Goal: Information Seeking & Learning: Learn about a topic

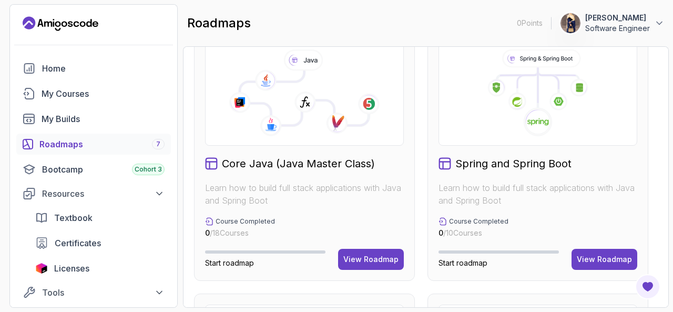
scroll to position [315, 0]
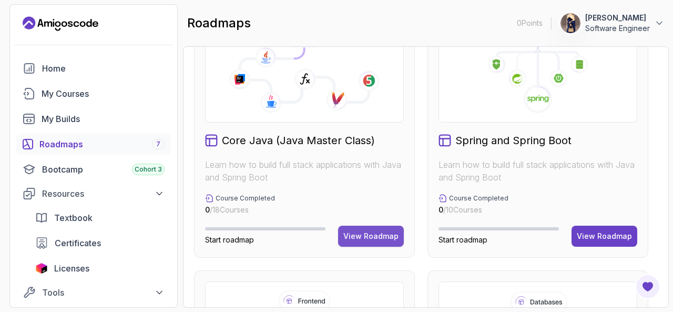
click at [366, 232] on div "View Roadmap" at bounding box center [370, 236] width 55 height 11
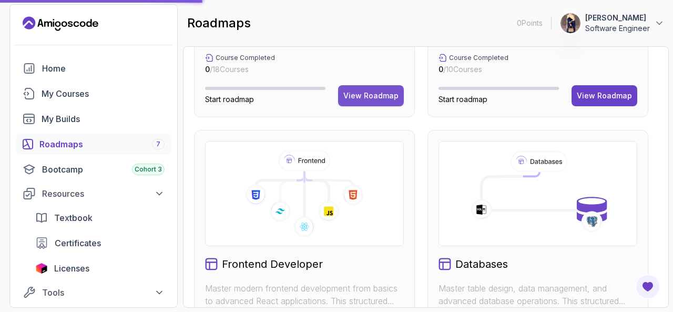
scroll to position [471, 0]
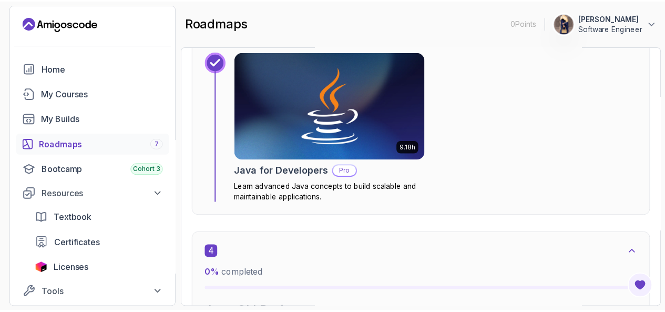
scroll to position [1308, 0]
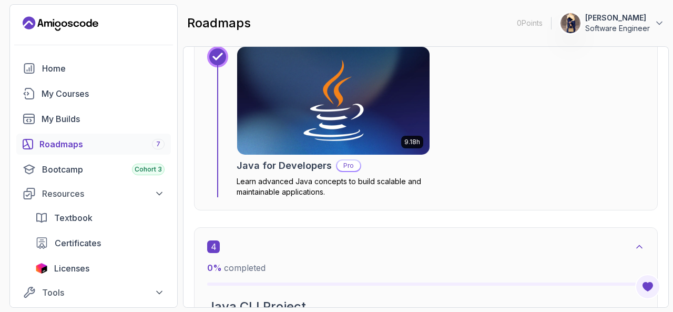
click at [319, 130] on img at bounding box center [333, 100] width 202 height 113
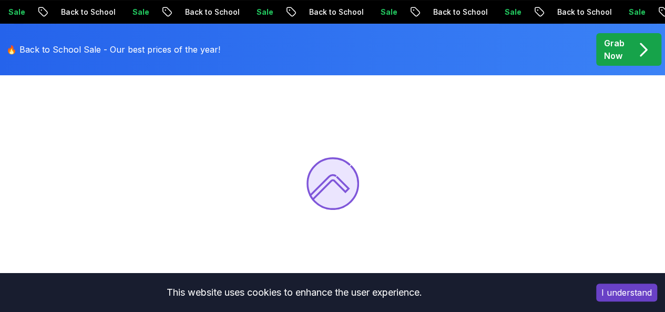
scroll to position [86, 0]
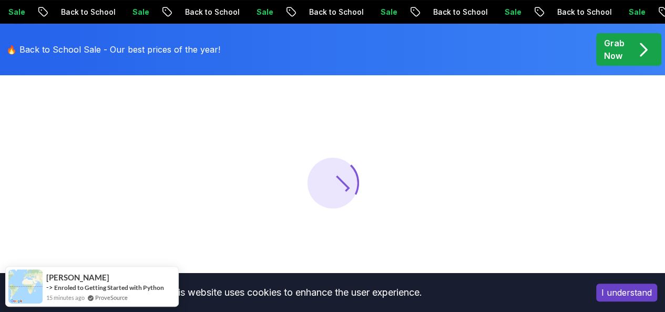
click at [625, 299] on button "I understand" at bounding box center [626, 293] width 61 height 18
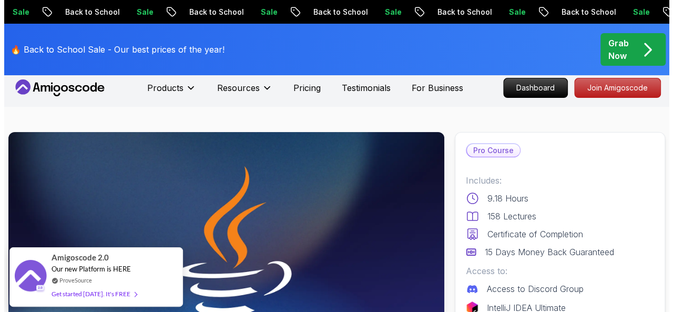
scroll to position [0, 0]
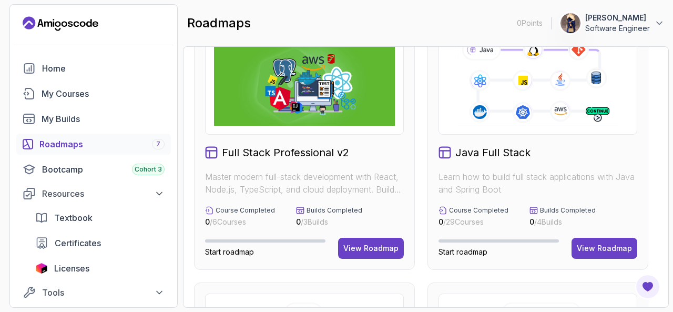
scroll to position [39, 0]
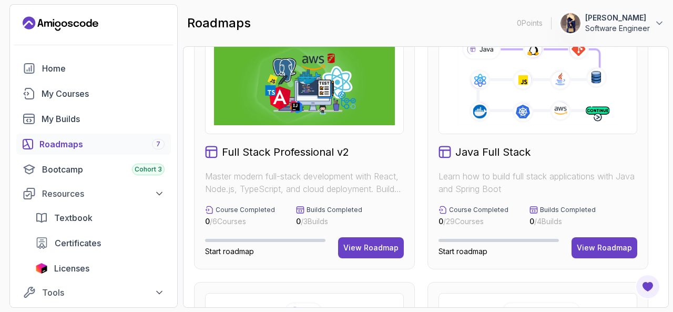
click at [305, 122] on img at bounding box center [304, 81] width 181 height 87
click at [286, 153] on h2 "Full Stack Professional v2" at bounding box center [285, 152] width 127 height 15
click at [367, 249] on div "View Roadmap" at bounding box center [370, 247] width 55 height 11
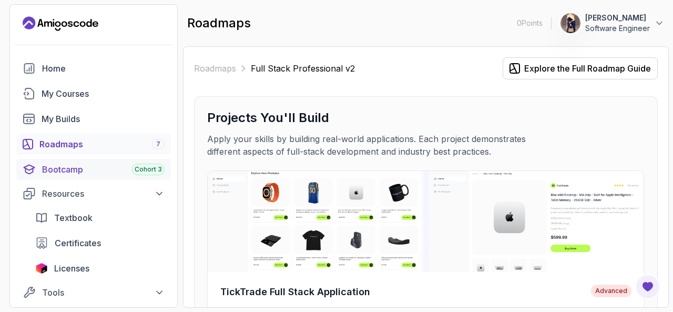
click at [111, 177] on link "Bootcamp Cohort 3" at bounding box center [93, 169] width 155 height 21
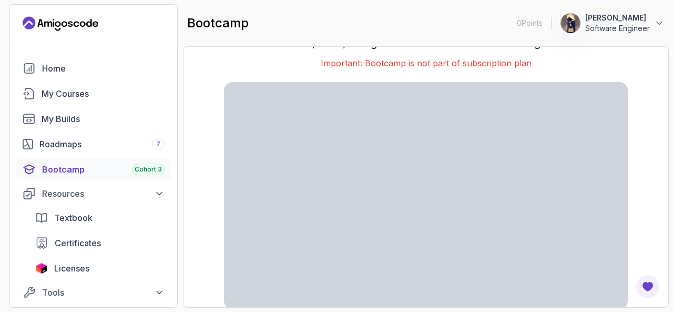
scroll to position [36, 0]
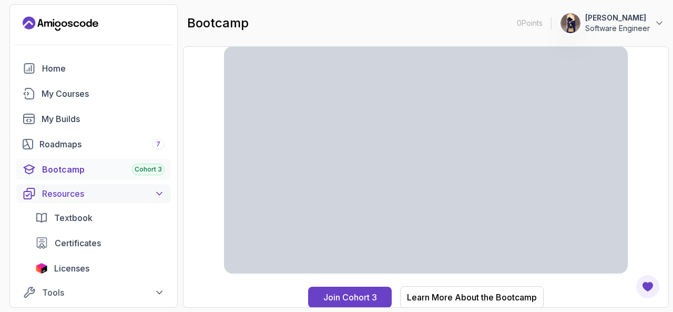
click at [121, 187] on div "Resources" at bounding box center [103, 193] width 123 height 13
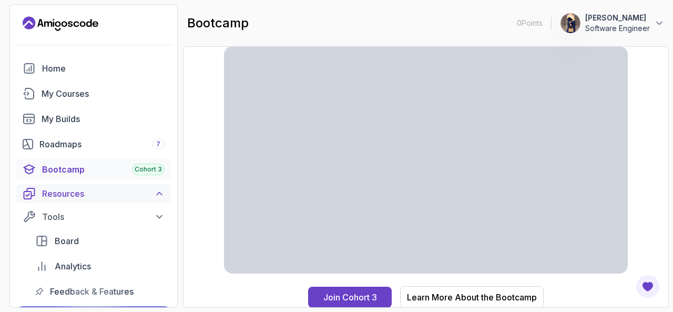
click at [121, 187] on div "Resources" at bounding box center [103, 193] width 123 height 13
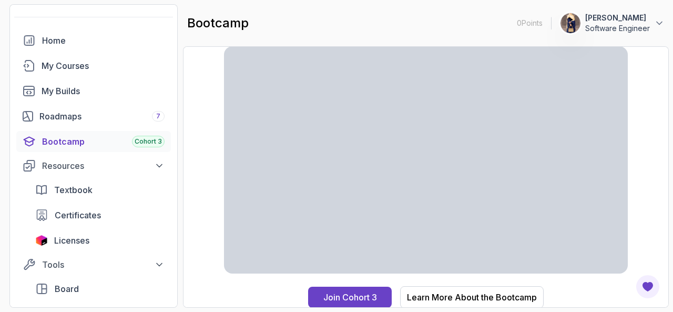
scroll to position [54, 0]
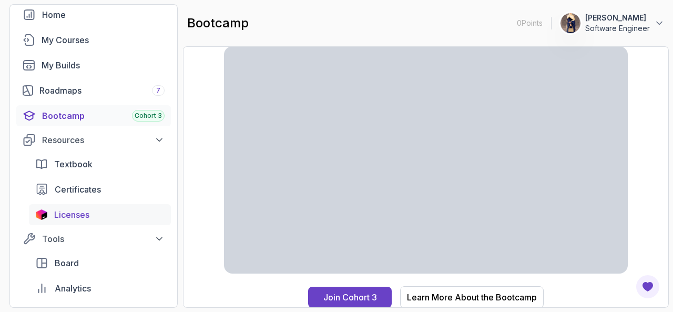
click at [93, 213] on div "Licenses" at bounding box center [109, 214] width 110 height 13
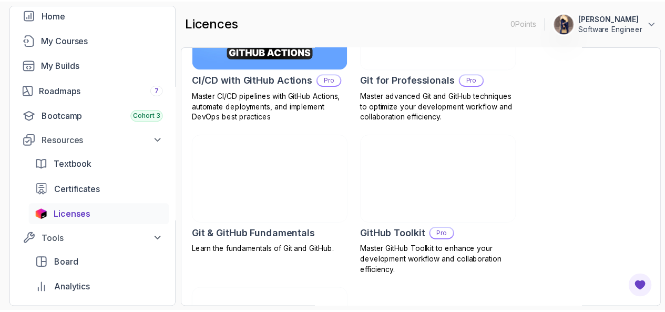
scroll to position [406, 0]
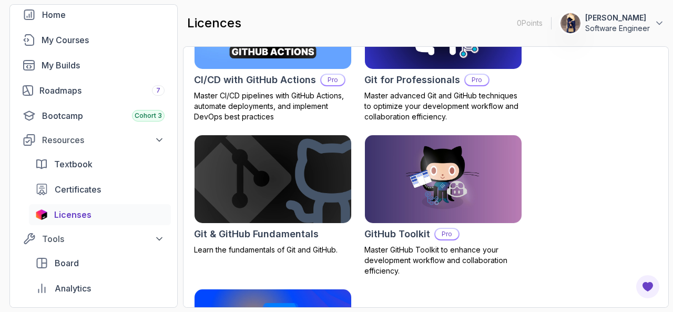
click at [291, 190] on img at bounding box center [273, 179] width 165 height 92
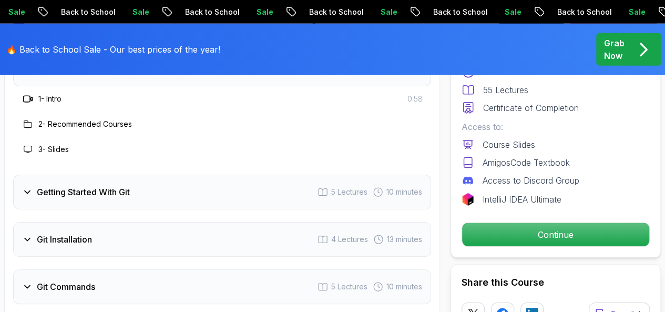
scroll to position [1475, 0]
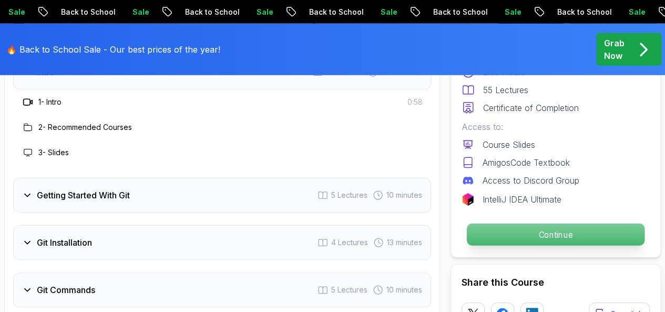
click at [484, 240] on p "Continue" at bounding box center [556, 235] width 178 height 22
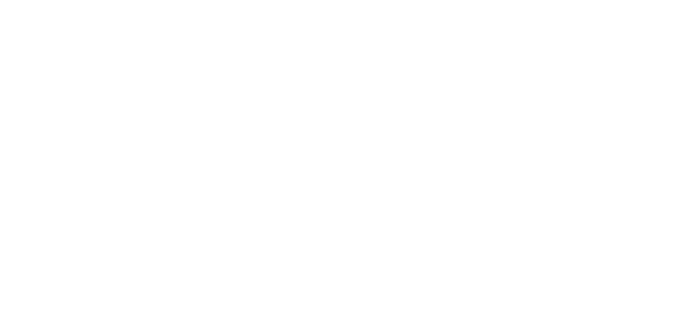
click at [522, 0] on html "3s" at bounding box center [336, 0] width 673 height 0
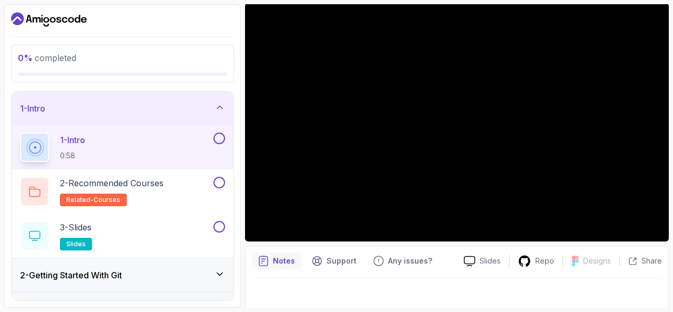
scroll to position [97, 0]
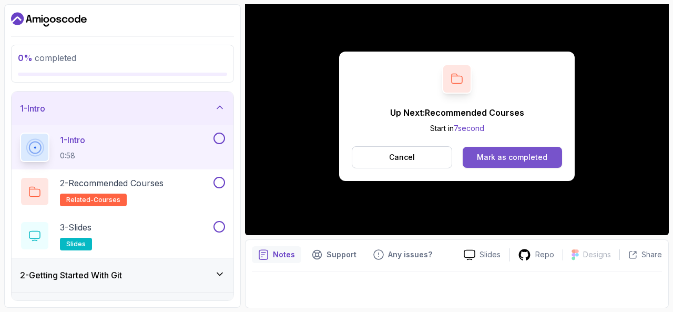
click at [497, 164] on button "Mark as completed" at bounding box center [512, 157] width 99 height 21
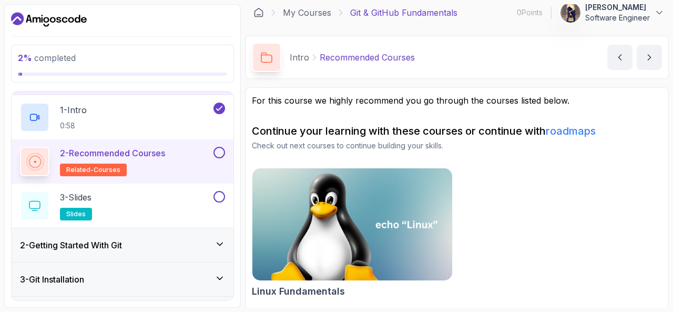
scroll to position [31, 0]
click at [220, 150] on button at bounding box center [220, 152] width 12 height 12
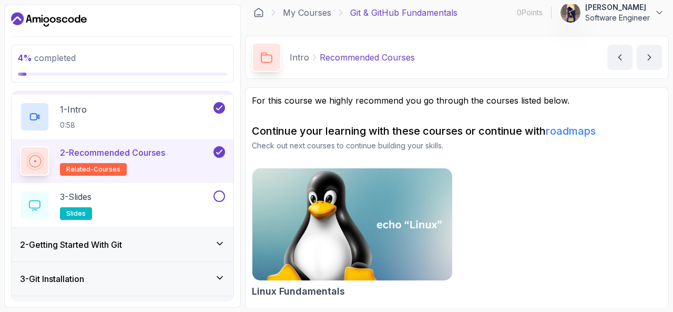
click at [373, 204] on img at bounding box center [353, 225] width 210 height 118
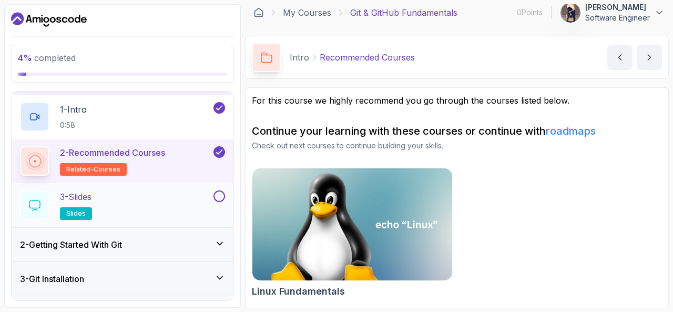
click at [104, 209] on div "3 - Slides slides" at bounding box center [115, 204] width 191 height 29
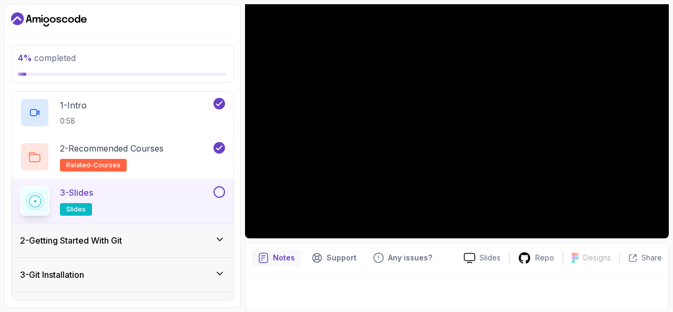
scroll to position [38, 0]
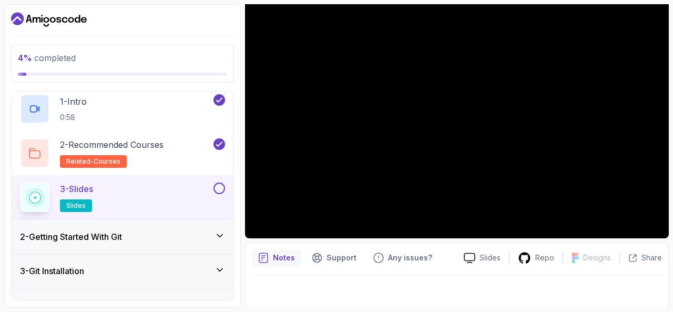
click at [217, 187] on button at bounding box center [220, 189] width 12 height 12
click at [146, 243] on div "2 - Getting Started With Git" at bounding box center [123, 237] width 222 height 34
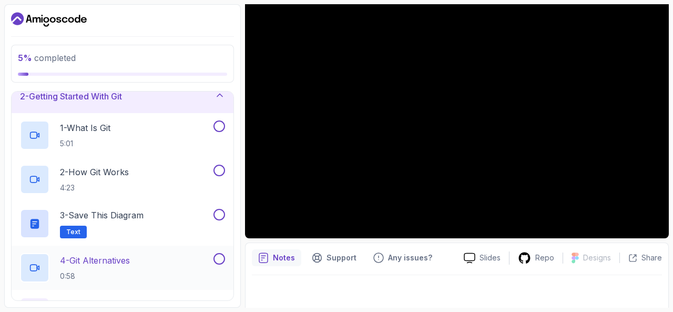
scroll to position [0, 0]
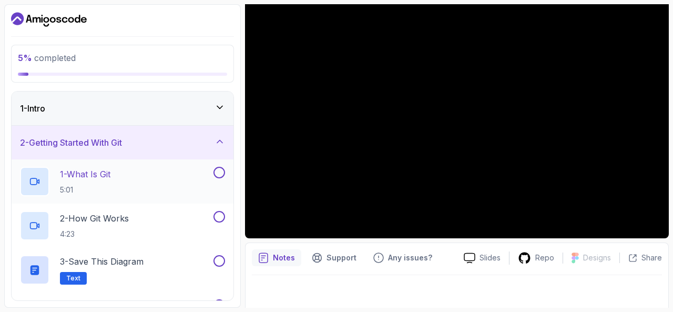
click at [141, 180] on div "1 - What Is Git 5:01" at bounding box center [115, 181] width 191 height 29
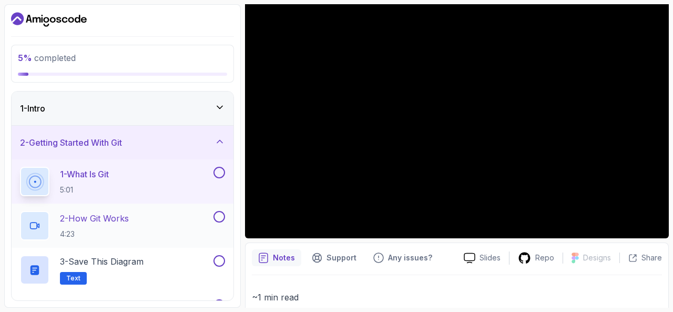
click at [220, 215] on button at bounding box center [220, 217] width 12 height 12
click at [219, 173] on button at bounding box center [220, 173] width 12 height 12
click at [153, 224] on div "2 - How Git Works 4:23" at bounding box center [115, 225] width 191 height 29
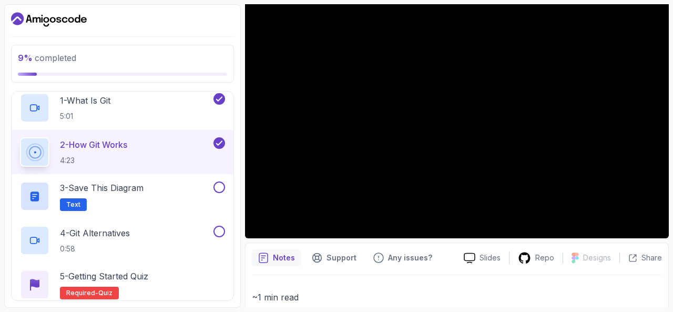
scroll to position [75, 0]
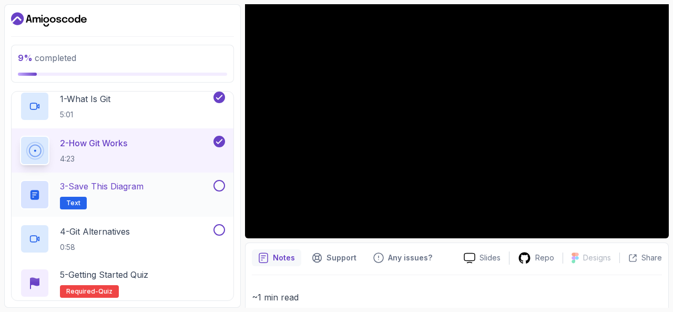
click at [135, 207] on h2 "3 - Save this diagram Text" at bounding box center [102, 194] width 84 height 29
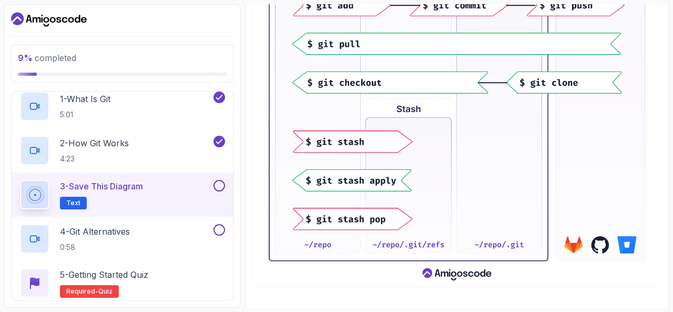
scroll to position [411, 0]
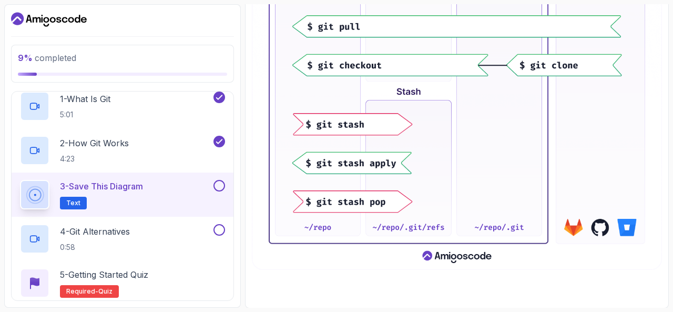
click at [221, 184] on button at bounding box center [220, 186] width 12 height 12
click at [179, 230] on div "4 - Git Alternatives 0:58" at bounding box center [115, 238] width 191 height 29
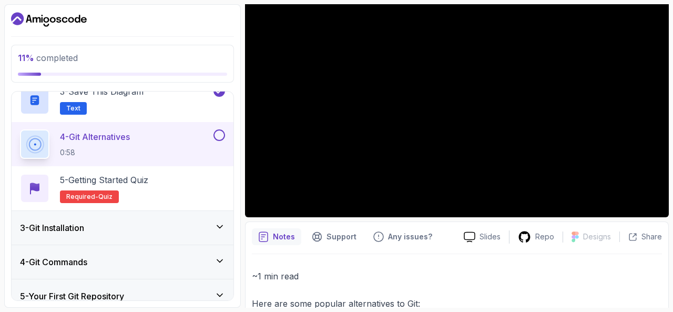
scroll to position [178, 0]
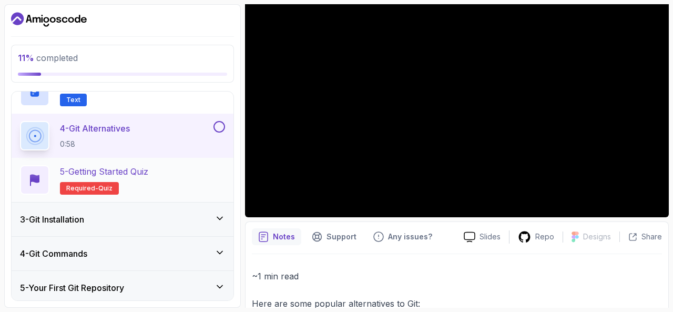
click at [168, 176] on div "5 - Getting Started Quiz Required- quiz" at bounding box center [122, 179] width 205 height 29
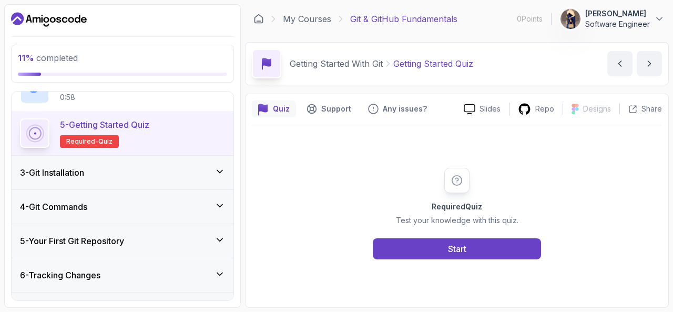
scroll to position [223, 0]
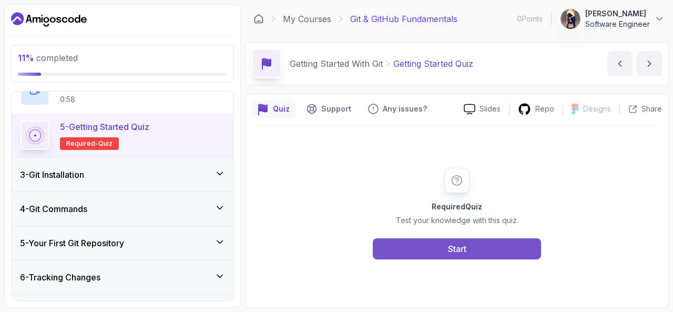
click at [419, 245] on button "Start" at bounding box center [457, 248] width 168 height 21
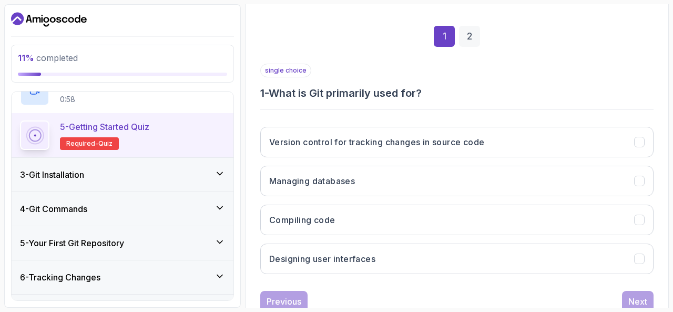
scroll to position [141, 0]
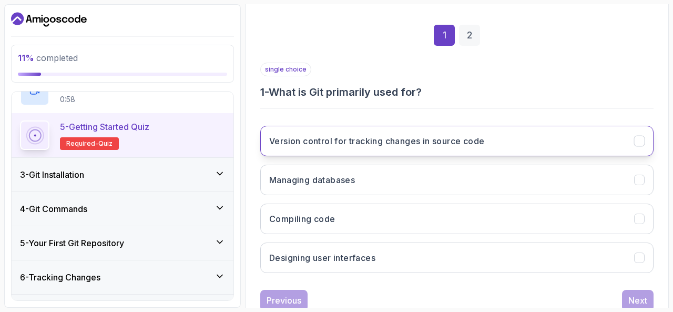
click at [398, 144] on h3 "Version control for tracking changes in source code" at bounding box center [376, 141] width 215 height 13
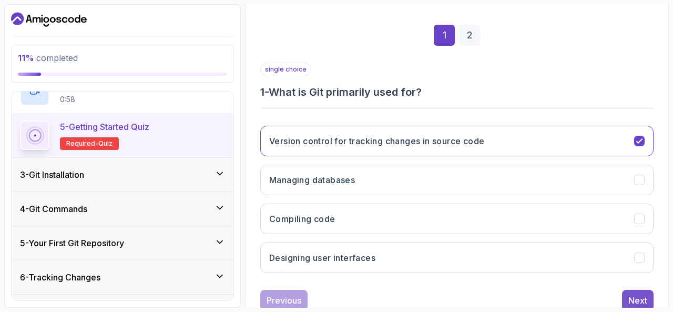
click at [646, 294] on div "Next" at bounding box center [638, 300] width 19 height 13
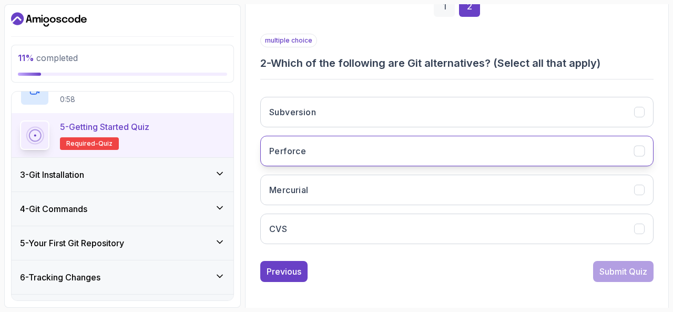
scroll to position [172, 0]
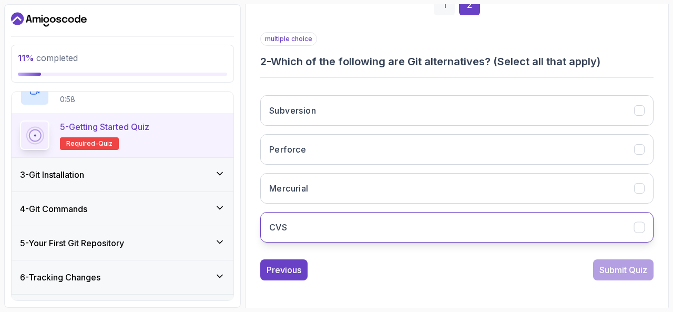
click at [510, 232] on button "CVS" at bounding box center [456, 227] width 393 height 31
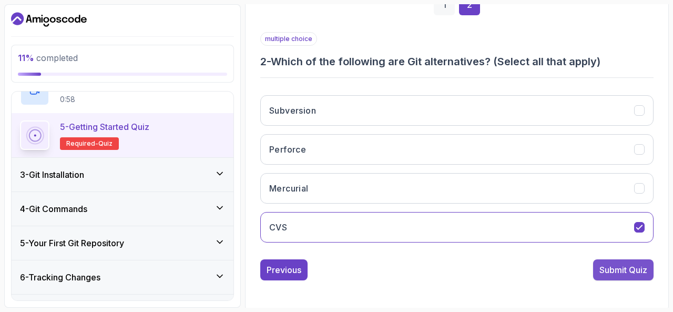
click at [618, 259] on button "Submit Quiz" at bounding box center [623, 269] width 60 height 21
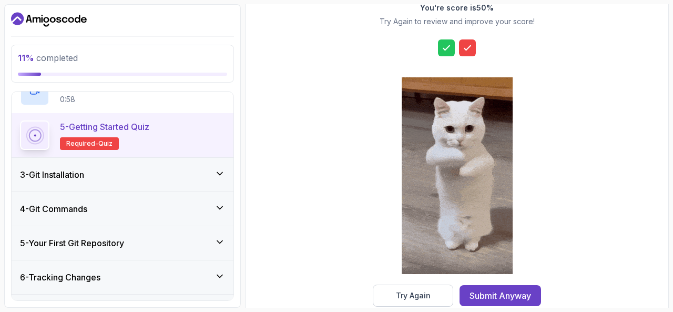
click at [472, 43] on icon at bounding box center [467, 48] width 11 height 11
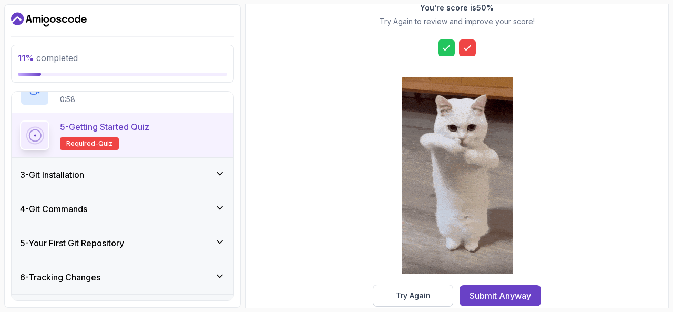
scroll to position [191, 0]
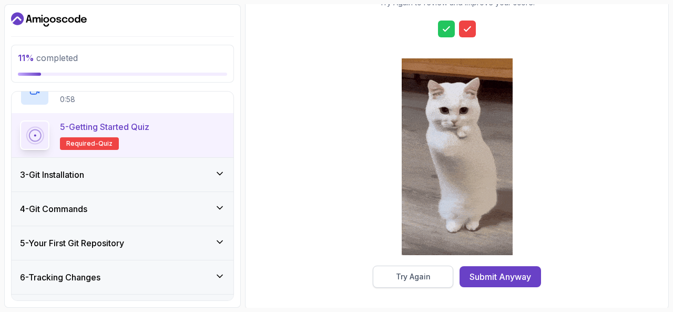
click at [408, 275] on div "Try Again" at bounding box center [413, 276] width 35 height 11
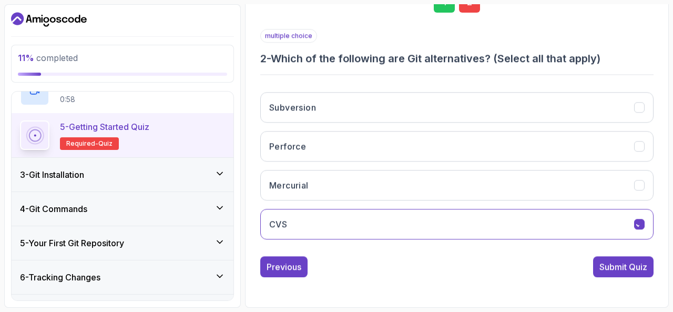
scroll to position [172, 0]
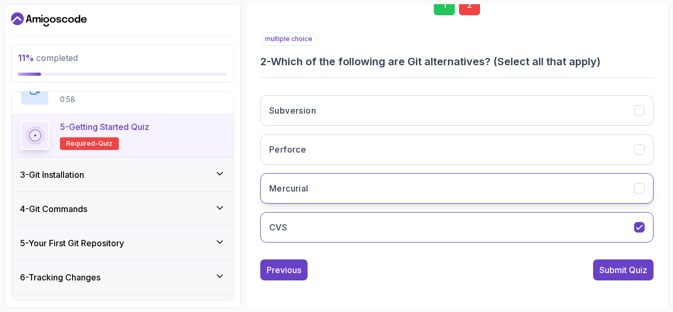
click at [380, 178] on button "Mercurial" at bounding box center [456, 188] width 393 height 31
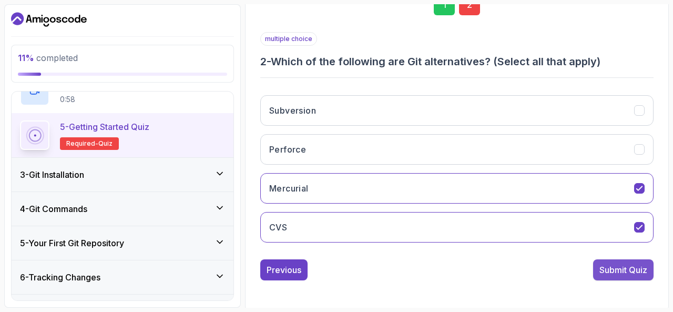
click at [629, 264] on div "Submit Quiz" at bounding box center [624, 270] width 48 height 13
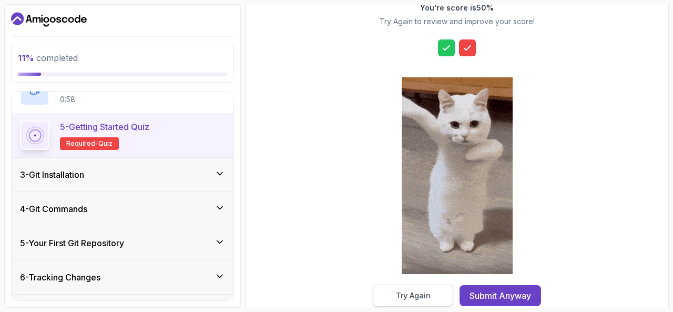
click at [409, 292] on div "Try Again" at bounding box center [413, 295] width 35 height 11
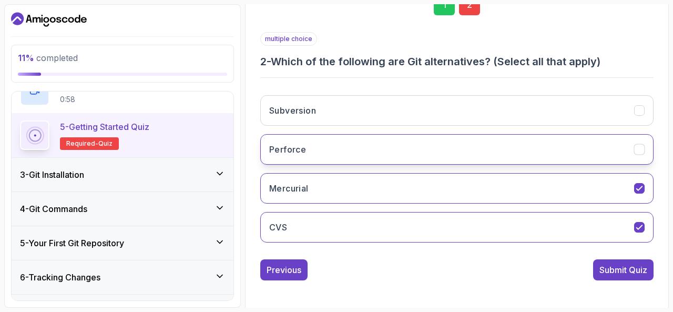
click at [403, 141] on button "Perforce" at bounding box center [456, 149] width 393 height 31
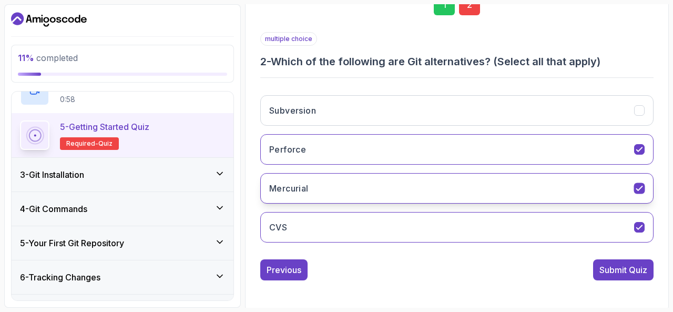
click at [643, 187] on icon "Mercurial" at bounding box center [640, 189] width 10 height 10
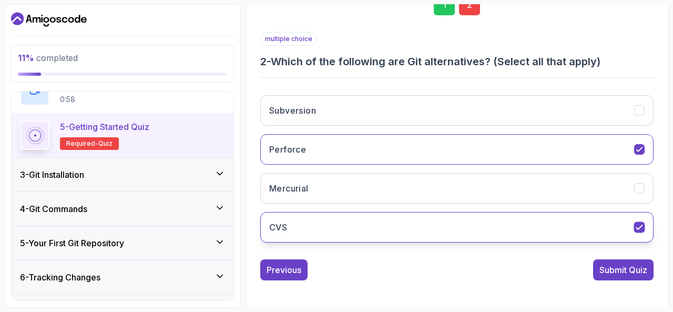
click at [640, 222] on icon "CVS" at bounding box center [640, 227] width 10 height 10
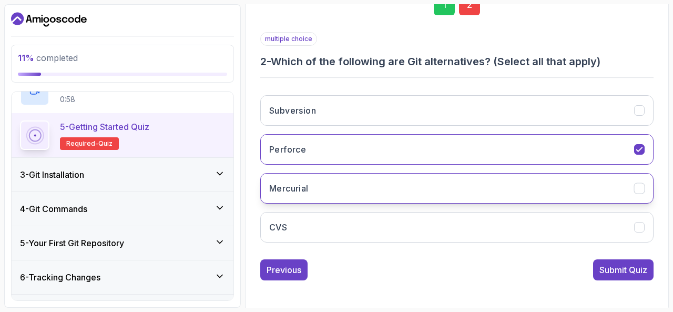
click at [644, 184] on icon "Mercurial" at bounding box center [640, 189] width 10 height 10
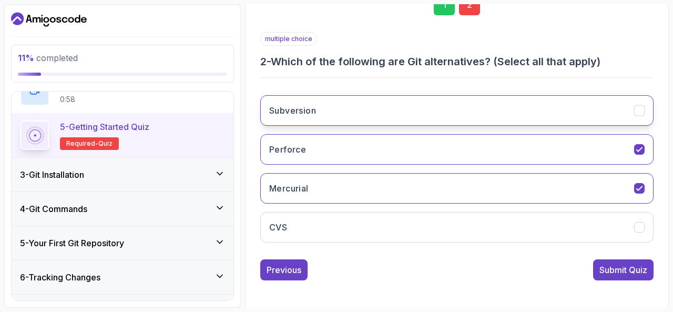
click at [642, 114] on icon "Subversion" at bounding box center [640, 111] width 10 height 10
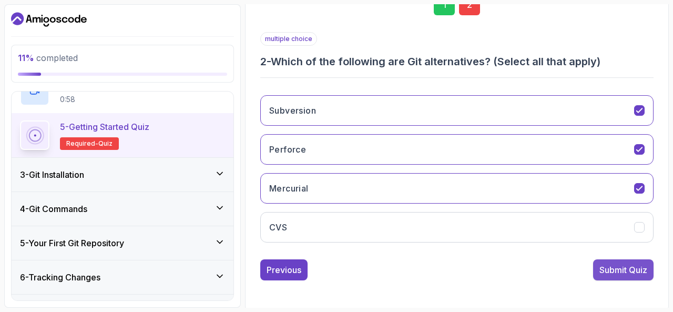
click at [606, 267] on div "Submit Quiz" at bounding box center [624, 270] width 48 height 13
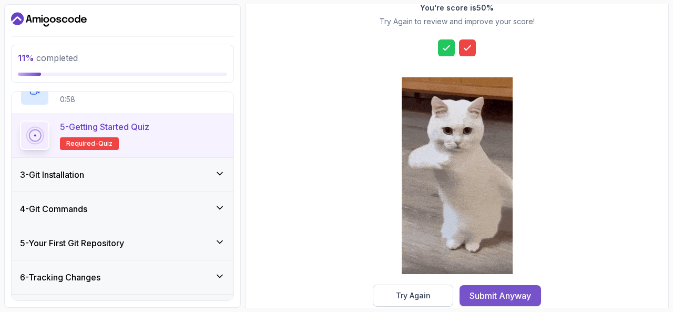
click at [505, 289] on div "Submit Anyway" at bounding box center [501, 295] width 62 height 13
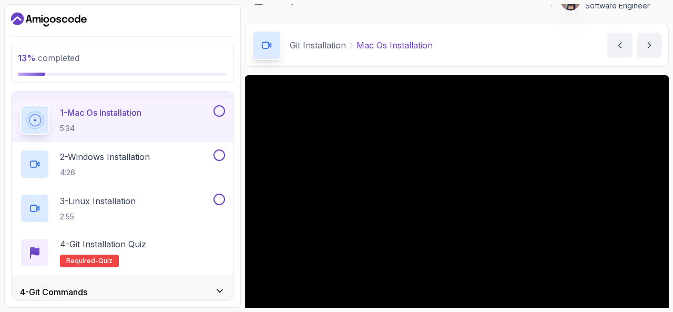
scroll to position [20, 0]
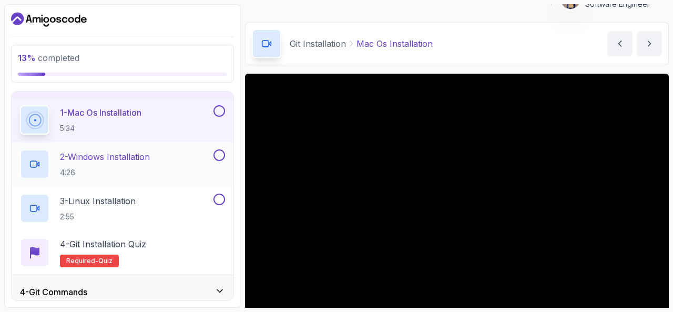
click at [218, 156] on button at bounding box center [220, 155] width 12 height 12
click at [150, 156] on p "2 - Windows Installation" at bounding box center [105, 156] width 90 height 13
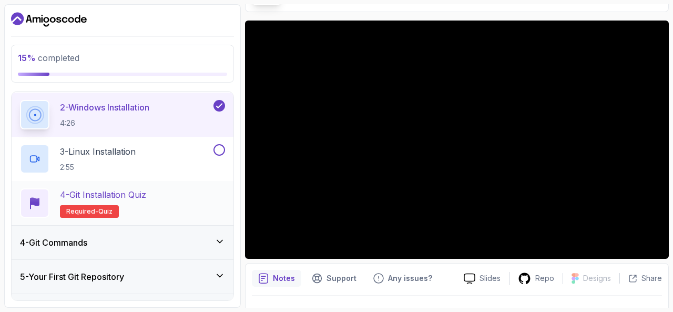
scroll to position [145, 0]
click at [89, 203] on h2 "4 - Git Installation Quiz Required- quiz" at bounding box center [103, 202] width 86 height 29
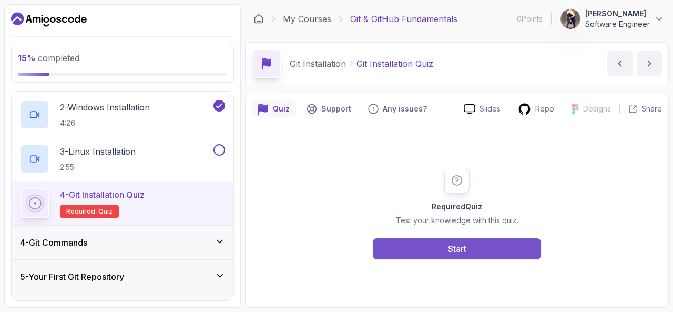
click at [449, 254] on div "Start" at bounding box center [457, 248] width 18 height 13
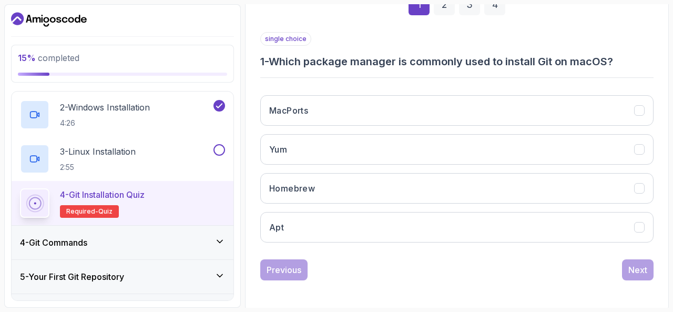
scroll to position [171, 0]
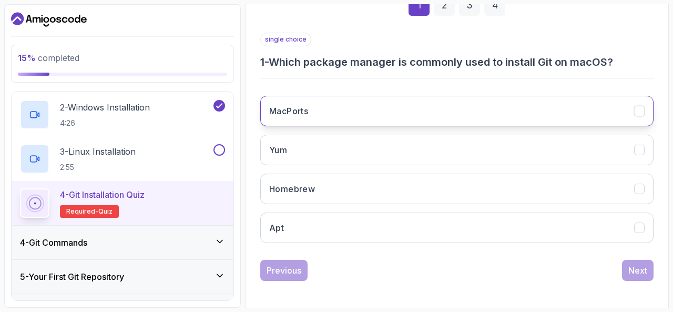
click at [362, 116] on button "MacPorts" at bounding box center [456, 111] width 393 height 31
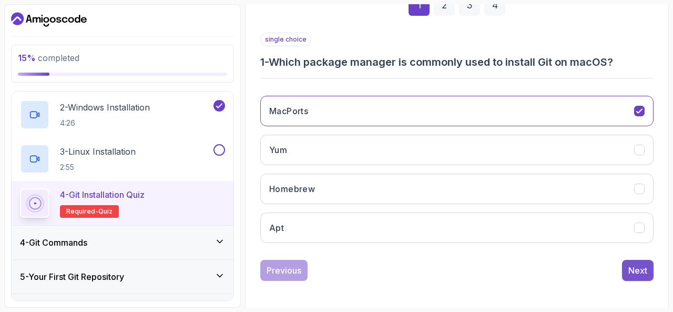
click at [646, 274] on div "Next" at bounding box center [638, 270] width 19 height 13
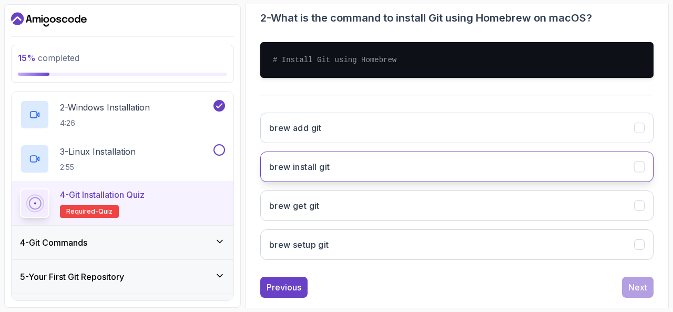
scroll to position [219, 0]
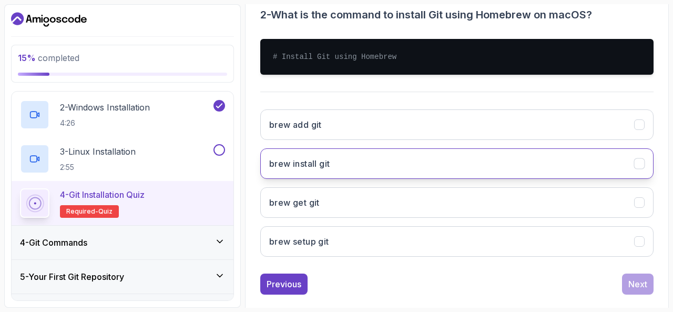
click at [337, 168] on button "brew install git" at bounding box center [456, 163] width 393 height 31
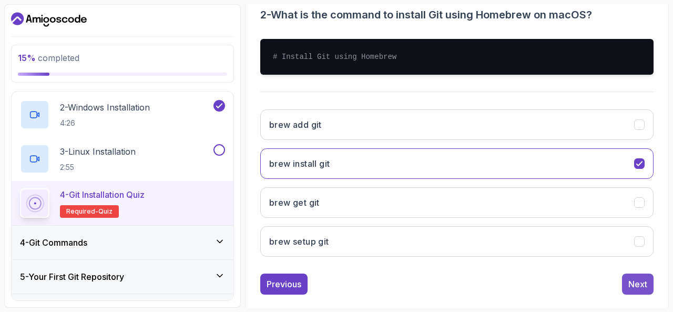
click at [636, 278] on div "Next" at bounding box center [638, 284] width 19 height 13
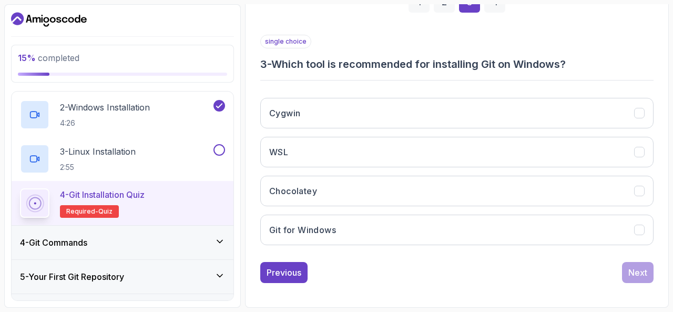
scroll to position [172, 0]
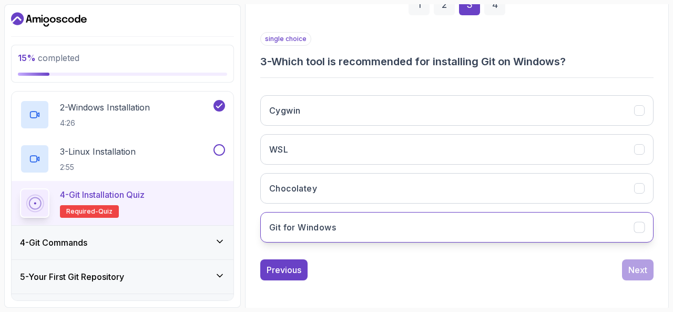
click at [543, 235] on button "Git for Windows" at bounding box center [456, 227] width 393 height 31
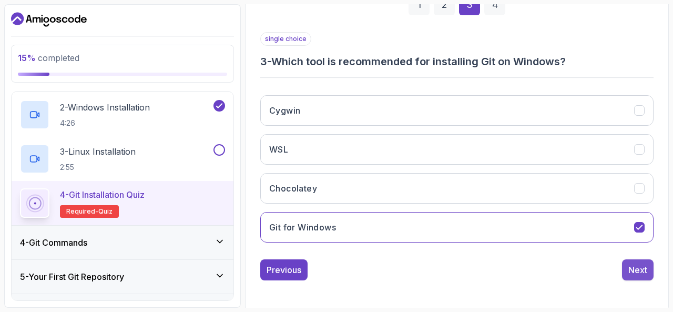
click at [638, 264] on div "Next" at bounding box center [638, 270] width 19 height 13
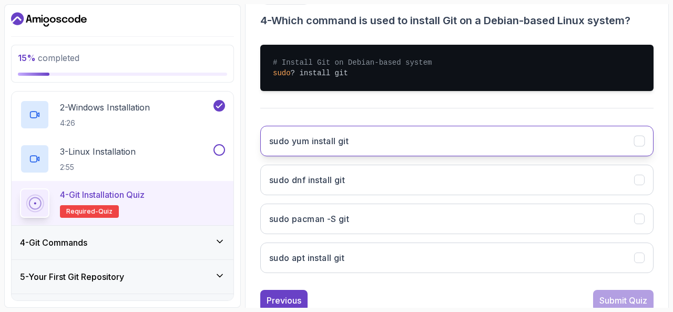
scroll to position [232, 0]
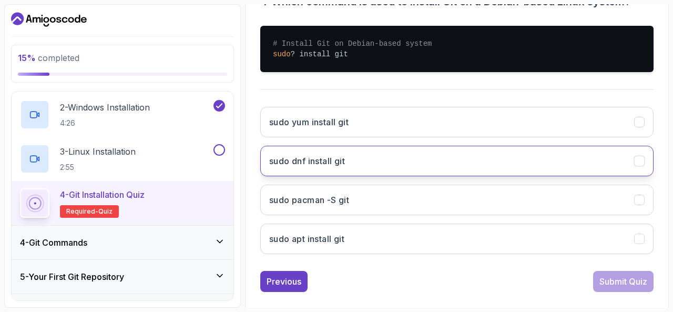
click at [312, 155] on h3 "sudo dnf install git" at bounding box center [307, 161] width 76 height 13
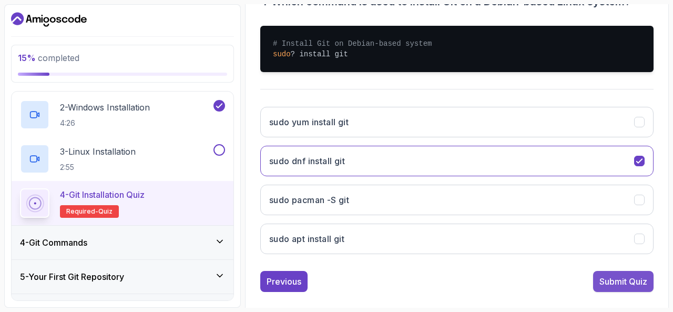
click at [628, 281] on div "Submit Quiz" at bounding box center [624, 281] width 48 height 13
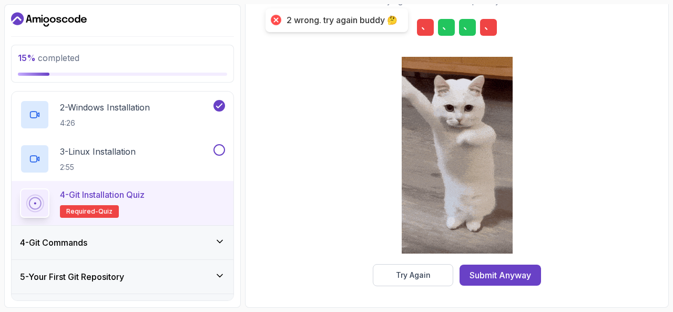
scroll to position [191, 0]
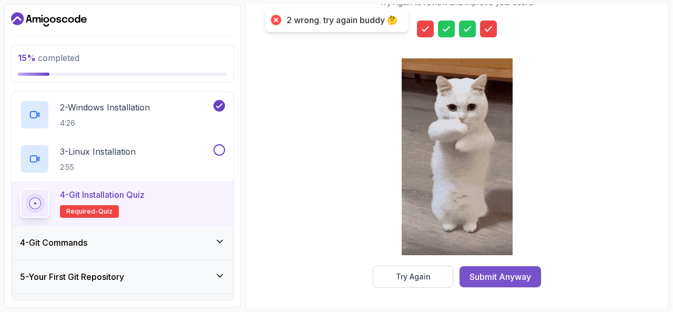
click at [491, 276] on div "Submit Anyway" at bounding box center [501, 276] width 62 height 13
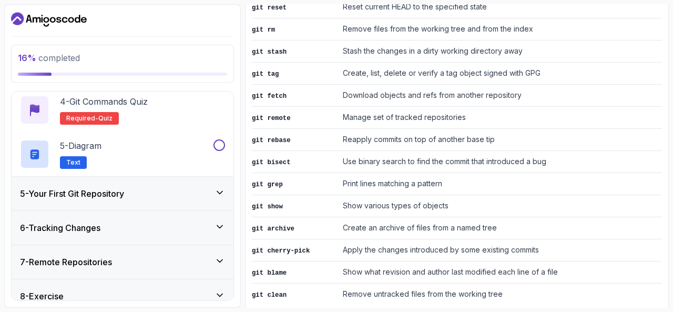
scroll to position [273, 0]
click at [157, 141] on div "5 - Diagram Text" at bounding box center [115, 153] width 191 height 29
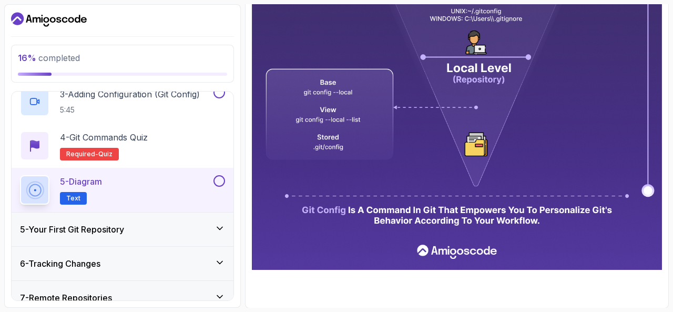
scroll to position [237, 0]
click at [112, 229] on h3 "5 - Your First Git Repository" at bounding box center [72, 229] width 104 height 13
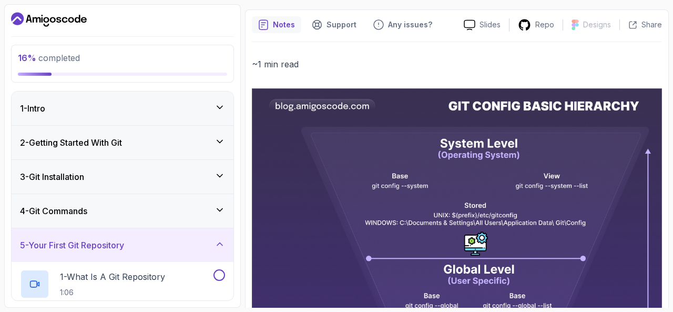
scroll to position [0, 0]
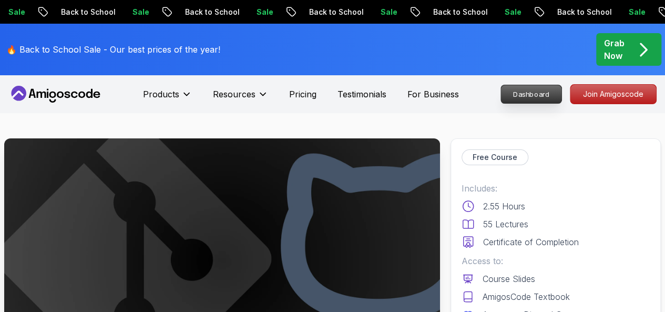
click at [521, 88] on p "Dashboard" at bounding box center [531, 94] width 60 height 18
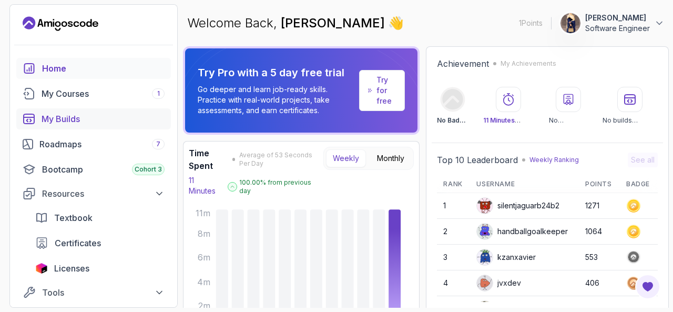
click at [77, 119] on div "My Builds" at bounding box center [103, 119] width 123 height 13
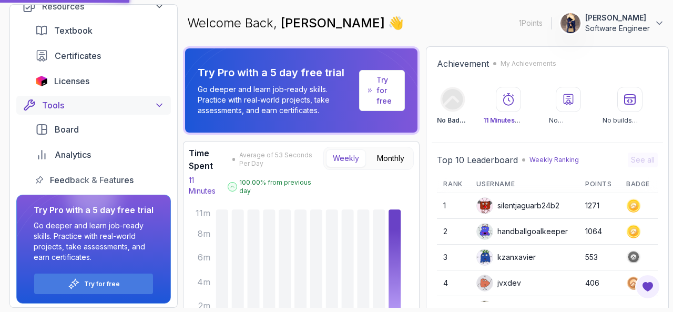
scroll to position [189, 0]
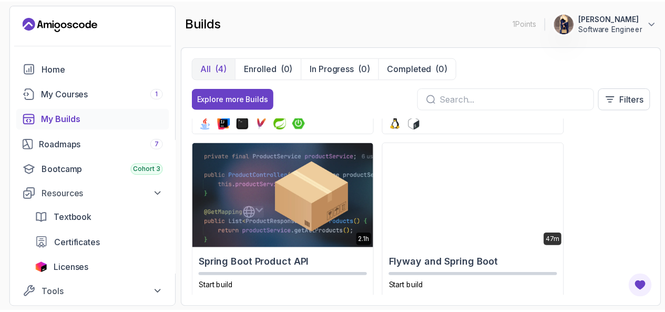
scroll to position [188, 0]
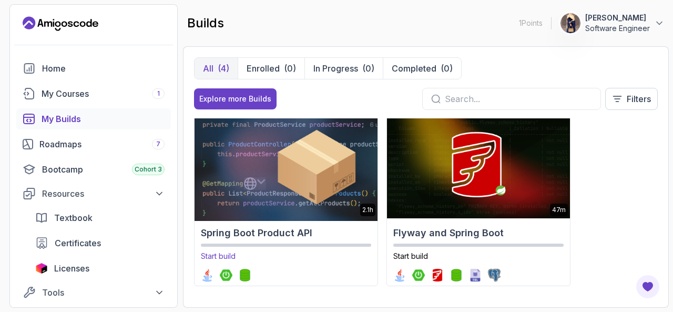
click at [308, 207] on img at bounding box center [286, 165] width 192 height 110
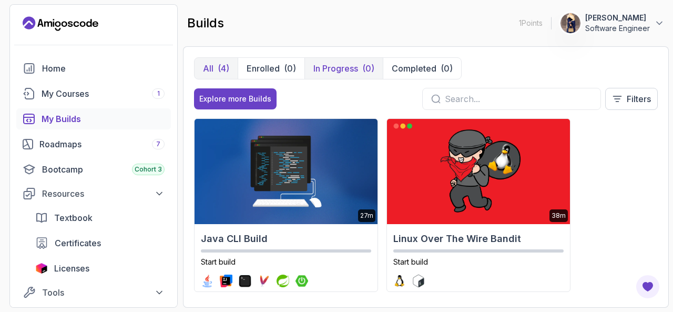
click at [348, 72] on p "In Progress" at bounding box center [335, 68] width 45 height 13
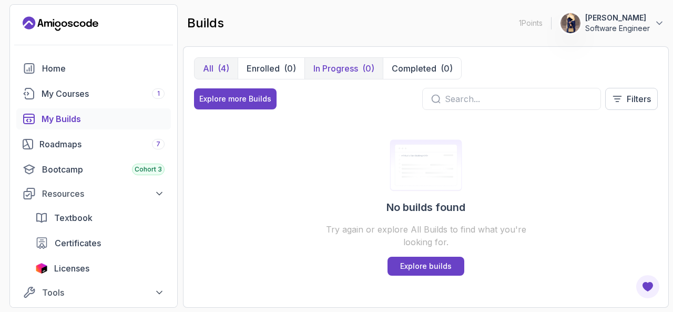
click at [226, 60] on button "All (4)" at bounding box center [216, 68] width 43 height 21
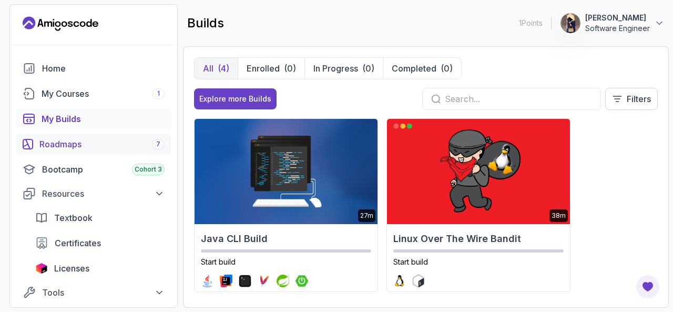
click at [96, 150] on div "Roadmaps 7" at bounding box center [101, 144] width 125 height 13
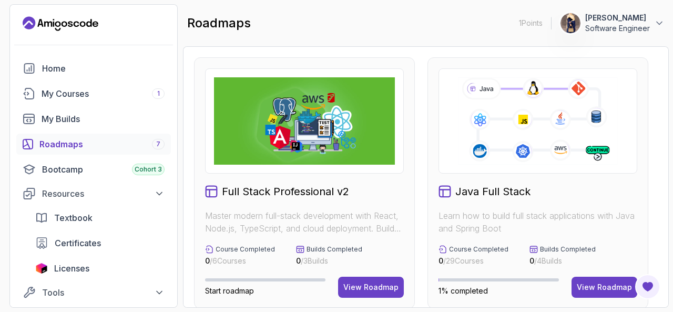
click at [673, 159] on section "1 Points 1 Ghina Sardouk Software Engineer Home My Courses 1 My Builds Roadmaps…" at bounding box center [336, 156] width 673 height 312
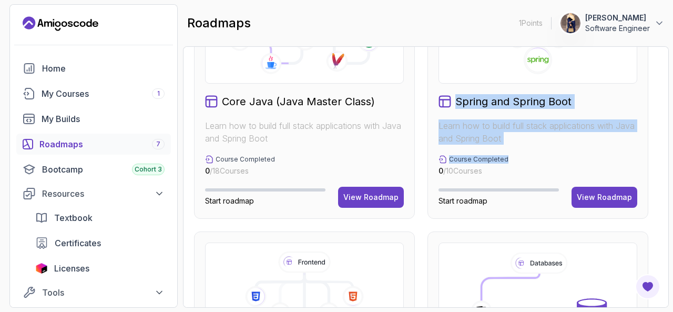
drag, startPoint x: 673, startPoint y: 159, endPoint x: 663, endPoint y: 80, distance: 80.1
click at [663, 80] on section "1 Points 1 Ghina Sardouk Software Engineer Home My Courses 1 My Builds Roadmaps…" at bounding box center [336, 156] width 673 height 312
click at [673, 120] on section "1 Points 1 Ghina Sardouk Software Engineer Home My Courses 1 My Builds Roadmaps…" at bounding box center [336, 156] width 673 height 312
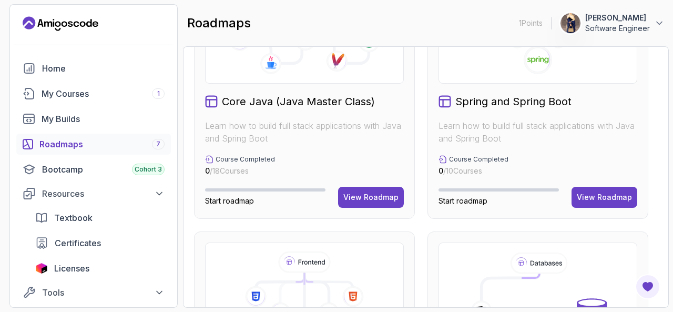
drag, startPoint x: 673, startPoint y: 47, endPoint x: 672, endPoint y: 69, distance: 22.1
click at [672, 69] on section "1 Points 1 Ghina Sardouk Software Engineer Home My Courses 1 My Builds Roadmaps…" at bounding box center [336, 156] width 673 height 312
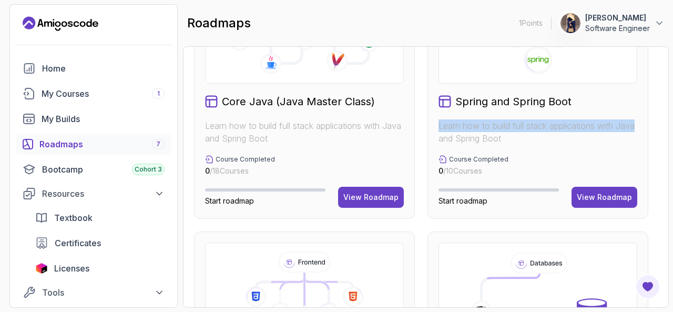
drag, startPoint x: 669, startPoint y: 94, endPoint x: 673, endPoint y: 118, distance: 25.1
click at [673, 118] on section "1 Points 1 Ghina Sardouk Software Engineer Home My Courses 1 My Builds Roadmaps…" at bounding box center [336, 156] width 673 height 312
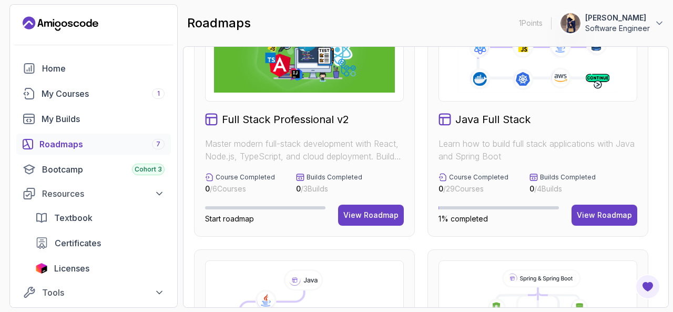
scroll to position [0, 0]
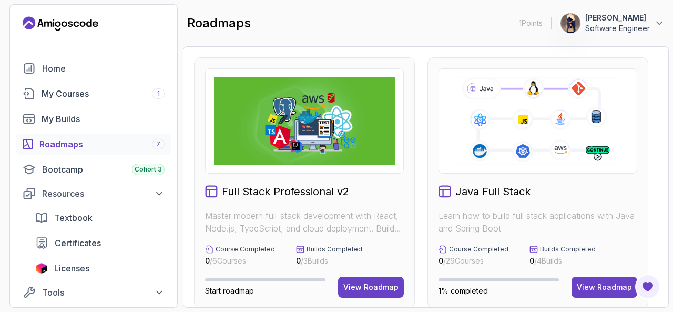
drag, startPoint x: 669, startPoint y: 72, endPoint x: 670, endPoint y: 105, distance: 32.6
click at [670, 105] on section "1 Points 1 Ghina Sardouk Software Engineer Home My Courses 1 My Builds Roadmaps…" at bounding box center [336, 156] width 673 height 312
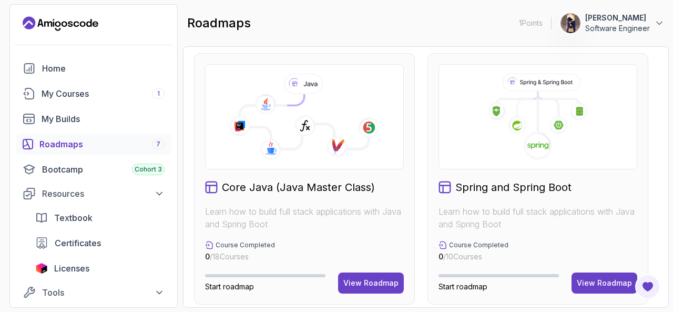
scroll to position [268, 0]
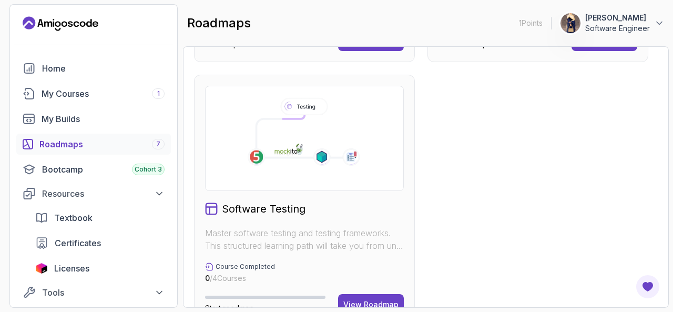
scroll to position [802, 0]
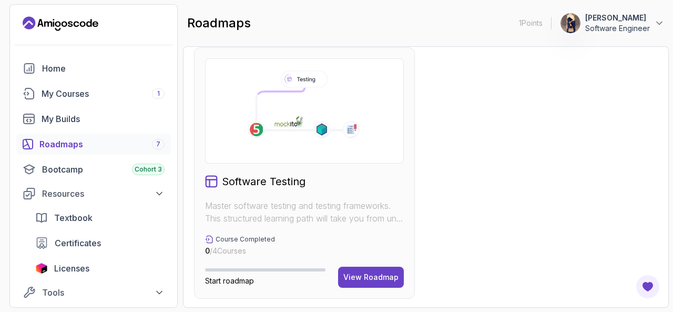
click at [317, 163] on div "Software Testing Master software testing and testing frameworks. This structure…" at bounding box center [304, 172] width 221 height 251
click at [369, 284] on button "View Roadmap" at bounding box center [371, 277] width 66 height 21
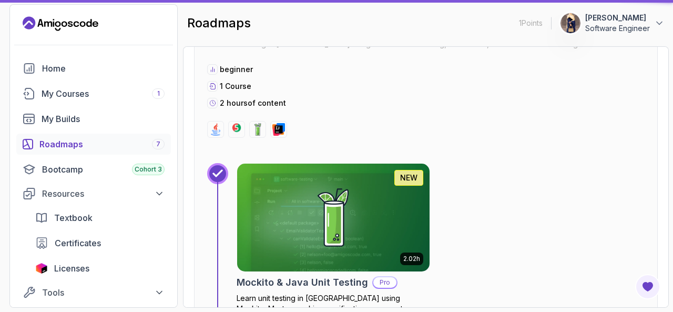
scroll to position [11, 0]
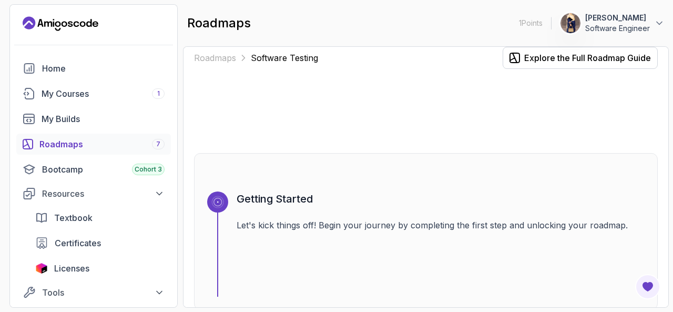
click at [388, 269] on div "Getting Started Let's kick things off! Begin your journey by completing the fir…" at bounding box center [441, 243] width 408 height 105
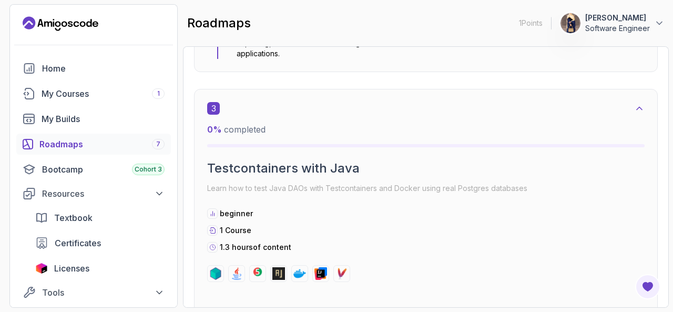
scroll to position [1078, 0]
click at [86, 97] on div "My Courses 1" at bounding box center [103, 93] width 123 height 13
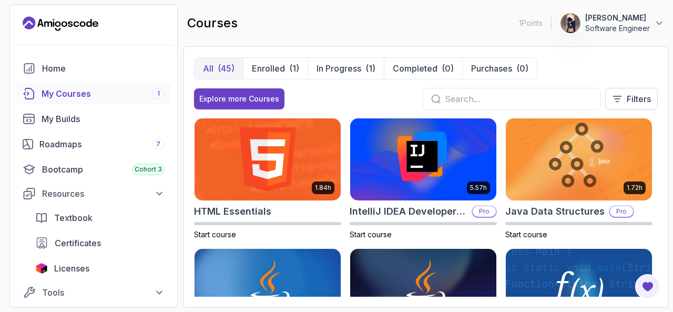
scroll to position [522, 0]
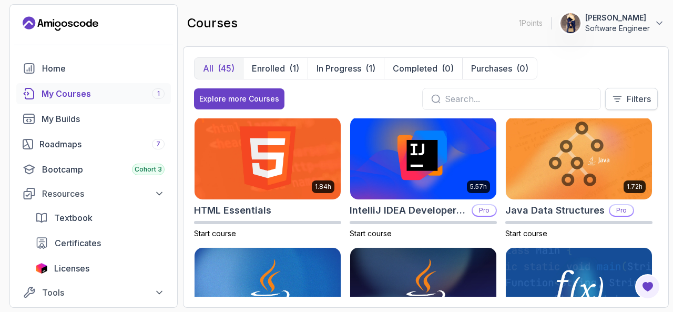
click at [630, 99] on p "Filters" at bounding box center [639, 99] width 24 height 13
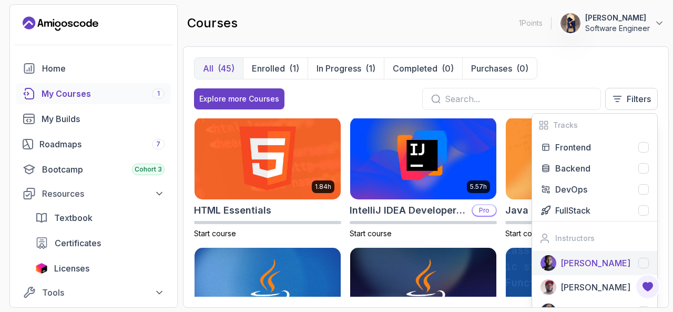
scroll to position [22, 0]
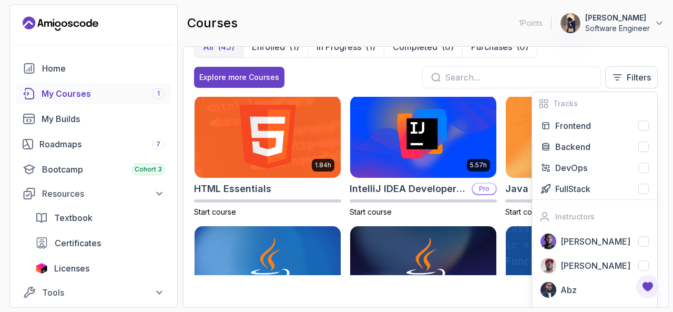
click at [548, 73] on input "text" at bounding box center [518, 77] width 147 height 13
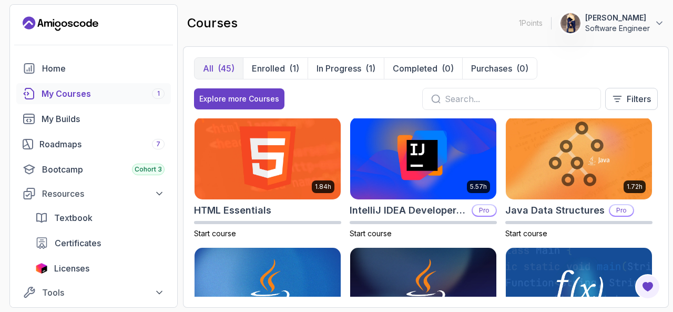
scroll to position [0, 0]
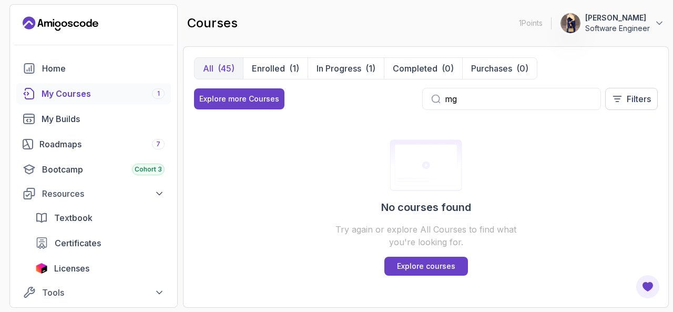
type input "m"
type input "i"
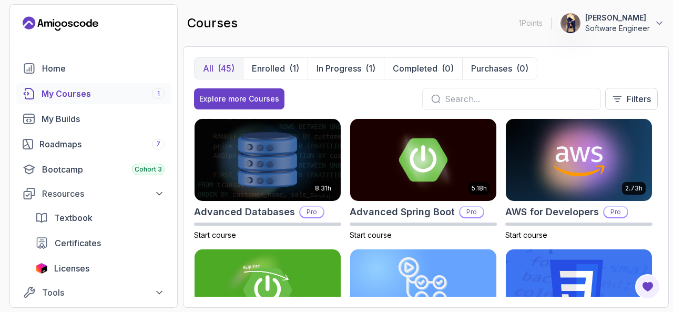
type input "9"
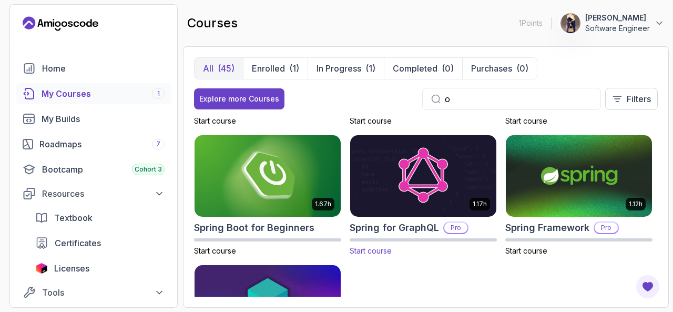
scroll to position [896, 0]
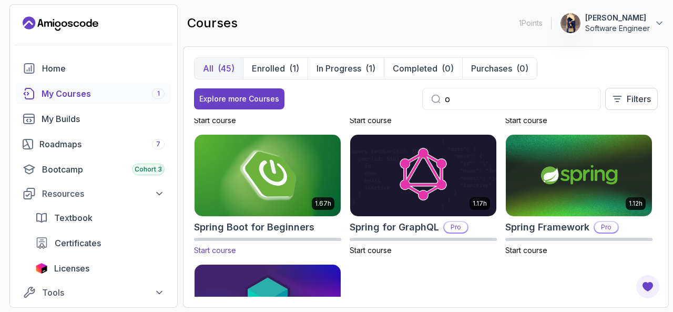
type input "o"
click at [302, 180] on img at bounding box center [268, 176] width 154 height 86
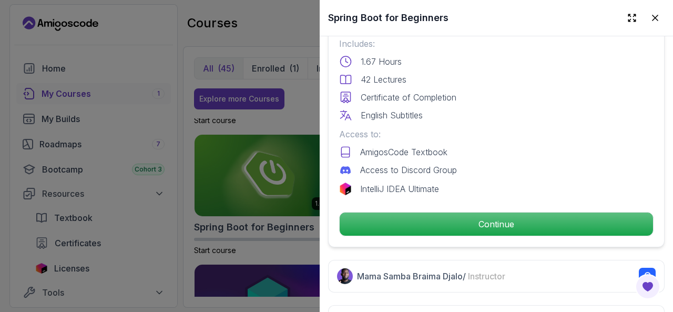
scroll to position [291, 0]
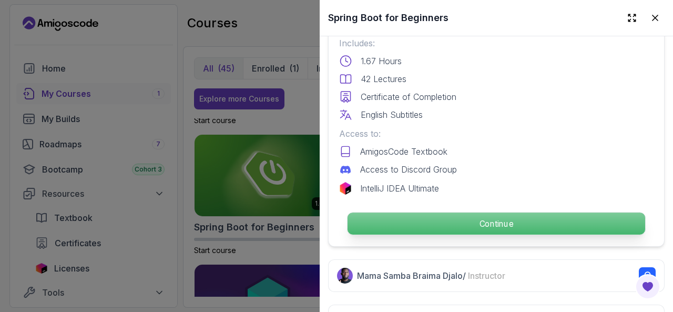
click at [426, 214] on p "Continue" at bounding box center [497, 224] width 298 height 22
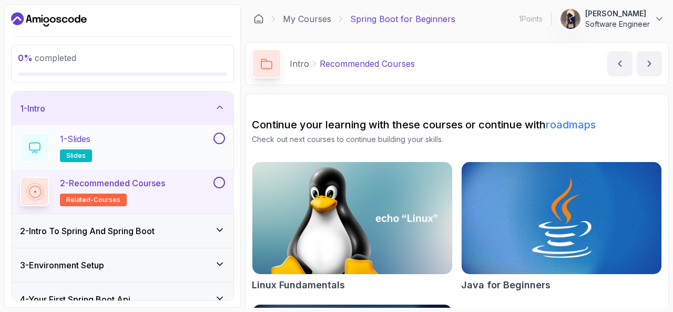
click at [201, 148] on div "1 - Slides slides" at bounding box center [115, 147] width 191 height 29
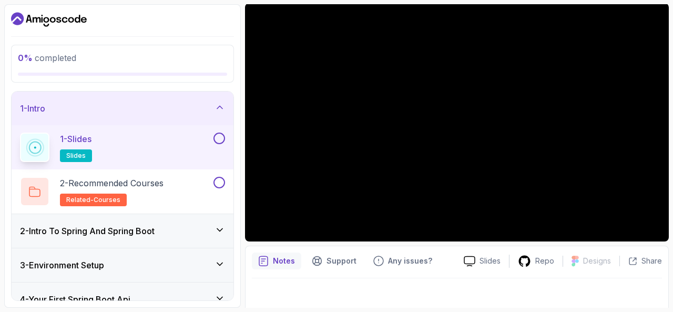
scroll to position [91, 0]
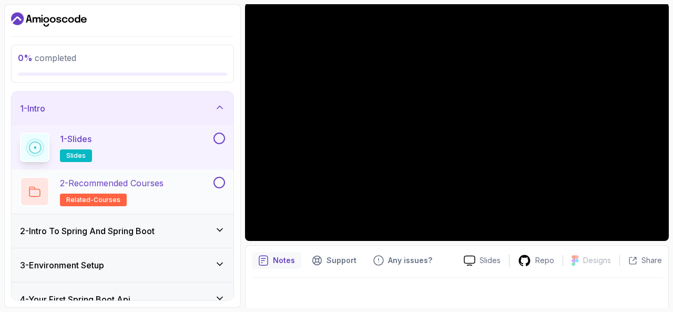
click at [220, 182] on button at bounding box center [220, 183] width 12 height 12
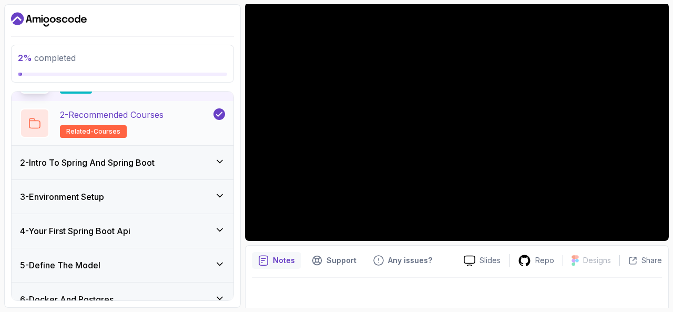
scroll to position [0, 0]
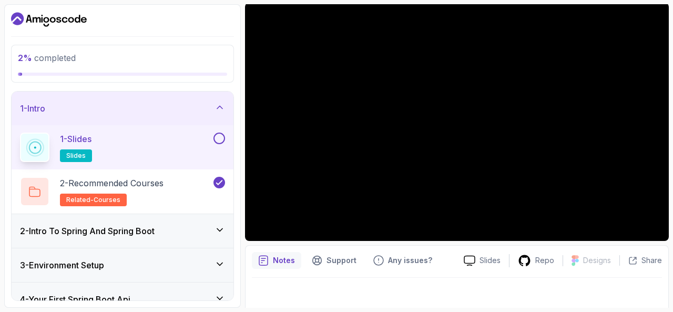
click at [217, 254] on div "3 - Environment Setup" at bounding box center [123, 265] width 222 height 34
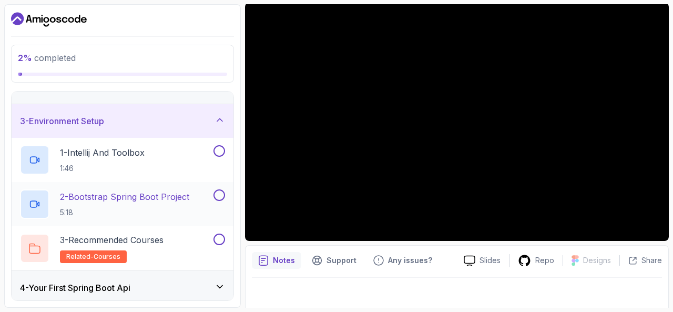
scroll to position [56, 0]
click at [225, 150] on button at bounding box center [220, 151] width 12 height 12
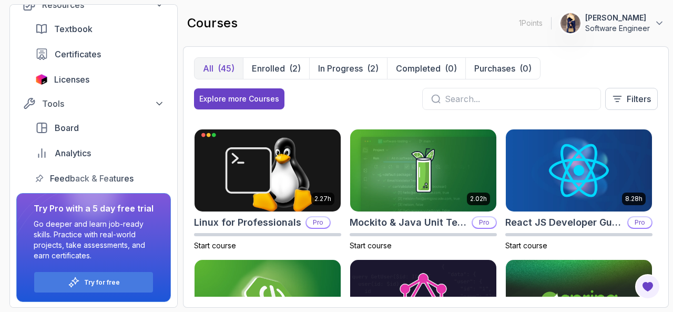
scroll to position [770, 0]
